Goal: Use online tool/utility: Utilize a website feature to perform a specific function

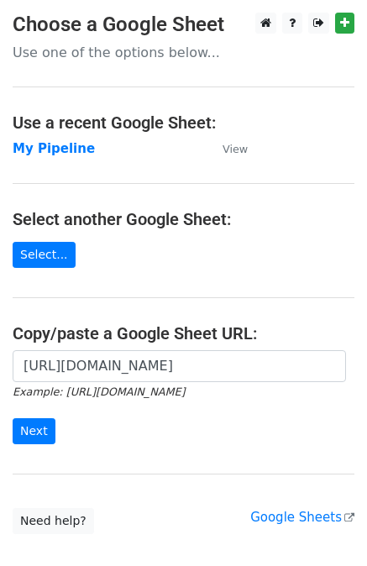
scroll to position [0, 534]
type input "https://docs.google.com/spreadsheets/d/1U_mQk6aSlQtYKjJl1zyBDHA5CHALlrQZ76MJY6o…"
click at [30, 431] on input "Next" at bounding box center [34, 431] width 43 height 26
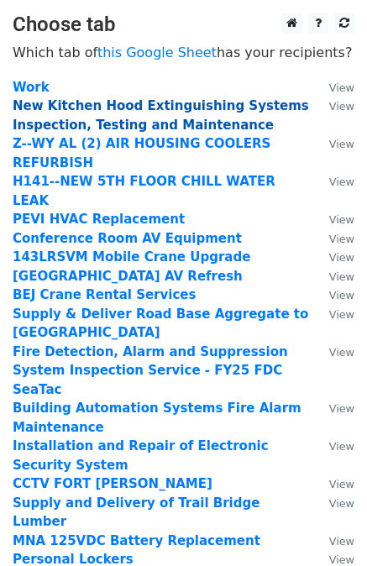
click at [202, 108] on strong "New Kitchen Hood Extinguishing Systems Inspection, Testing and Maintenance" at bounding box center [161, 115] width 297 height 34
